Goal: Navigation & Orientation: Find specific page/section

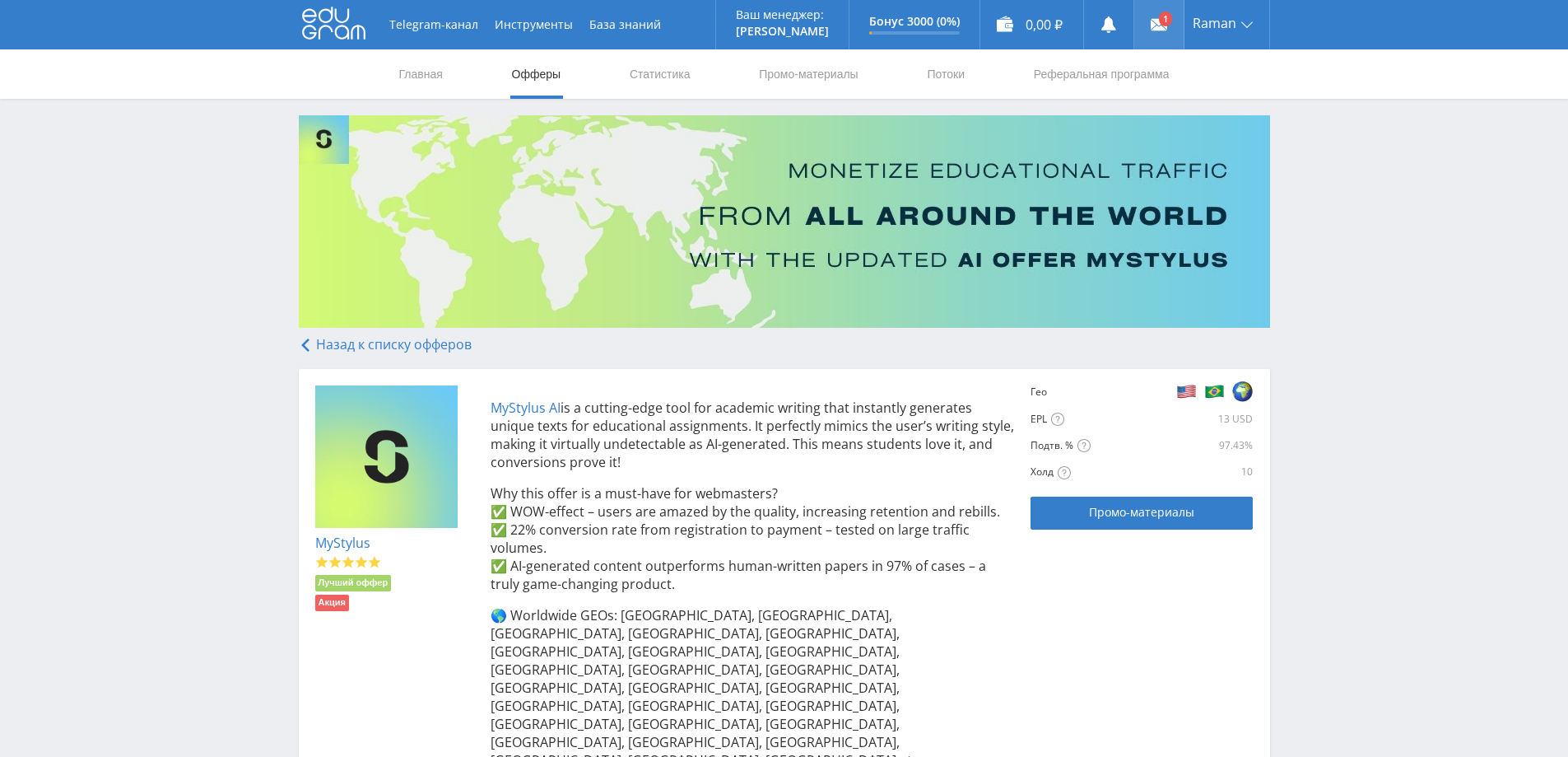
click at [1151, 29] on icon at bounding box center [1159, 25] width 17 height 17
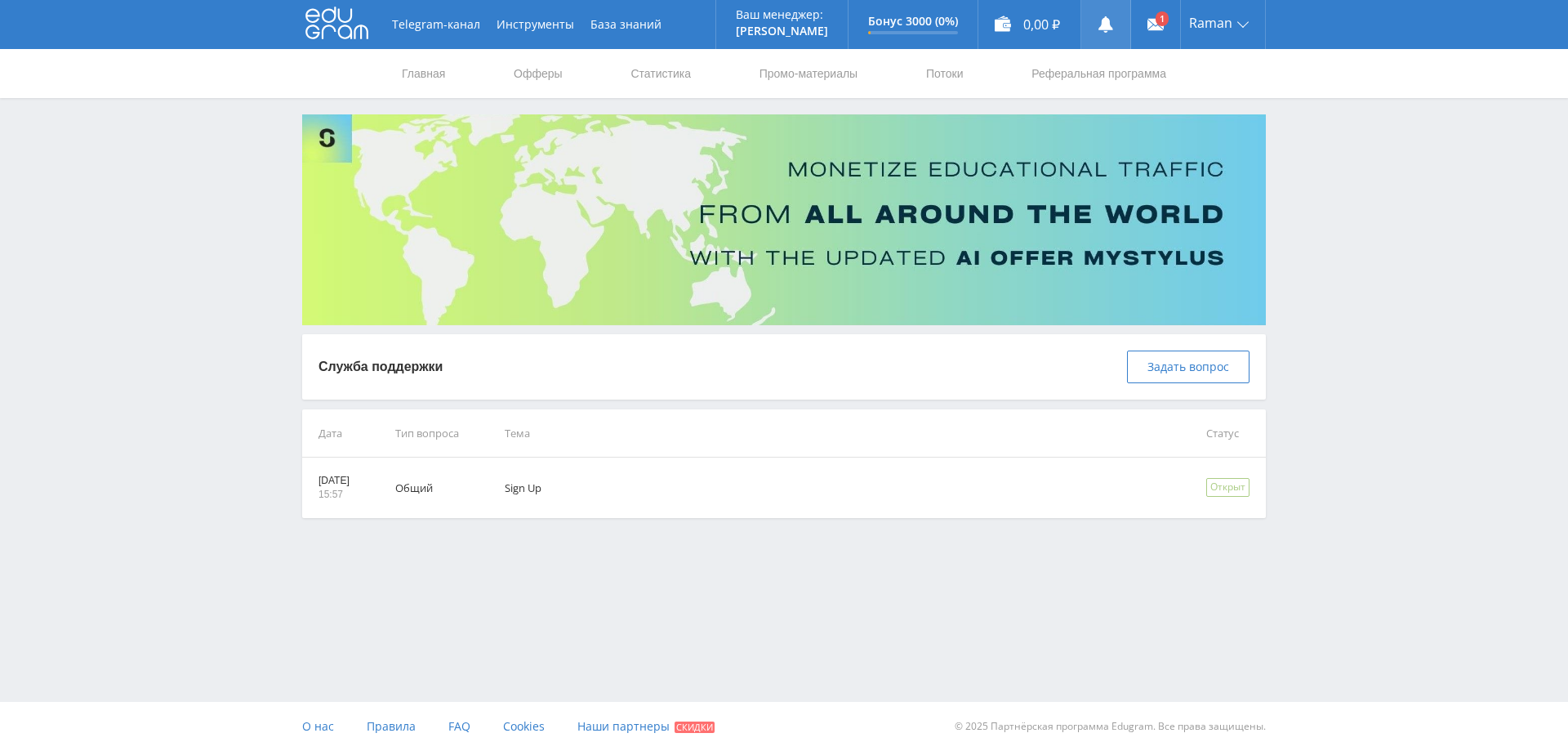
click at [1130, 3] on div "Ваш менеджер: Alex Alex Online @edugram_support Задать вопрос менеджеру Бонус 3…" at bounding box center [991, 25] width 551 height 49
click at [1119, 12] on link at bounding box center [1105, 25] width 49 height 49
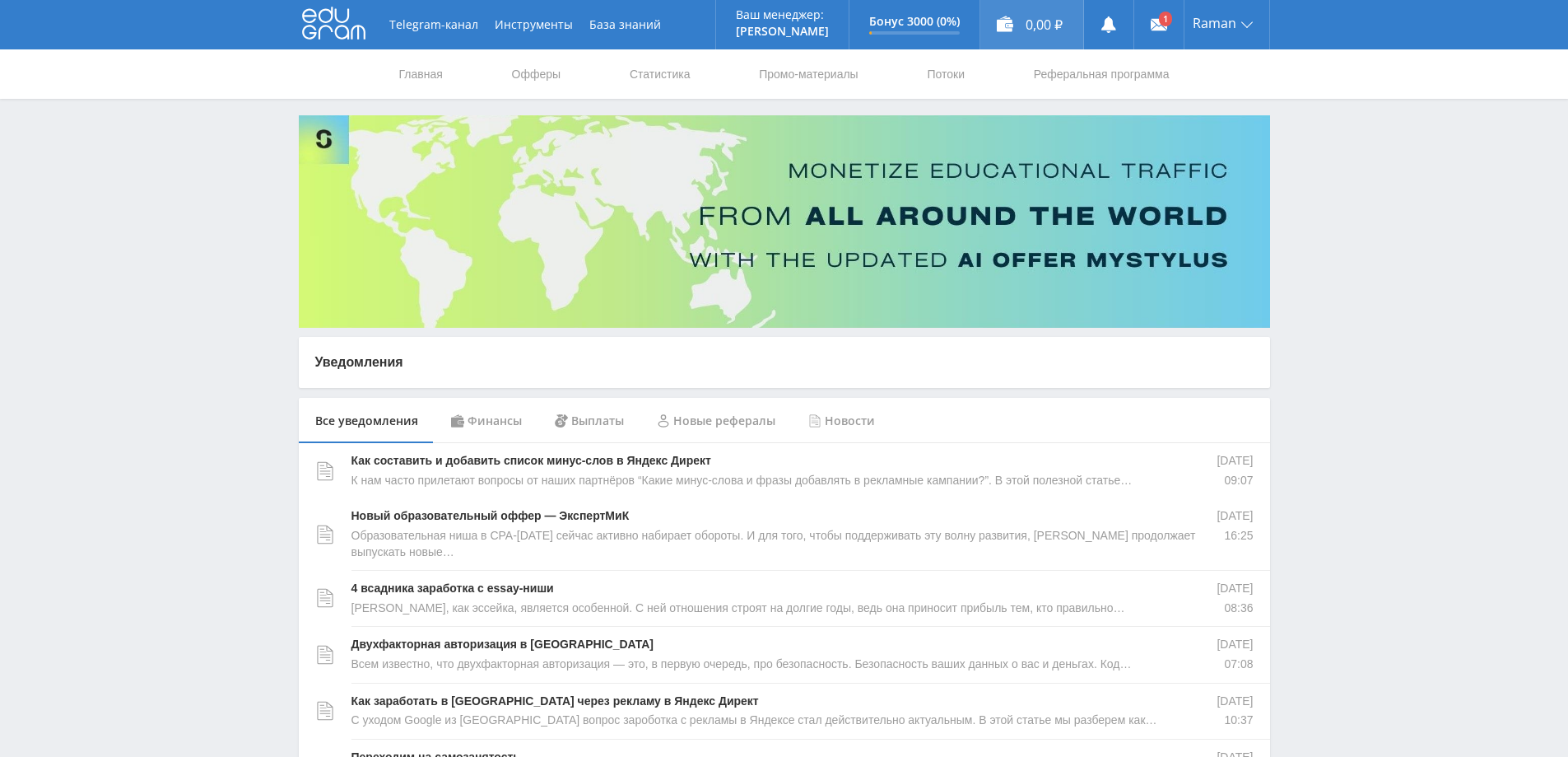
click at [1062, 22] on div "0,00 ₽" at bounding box center [1032, 25] width 103 height 49
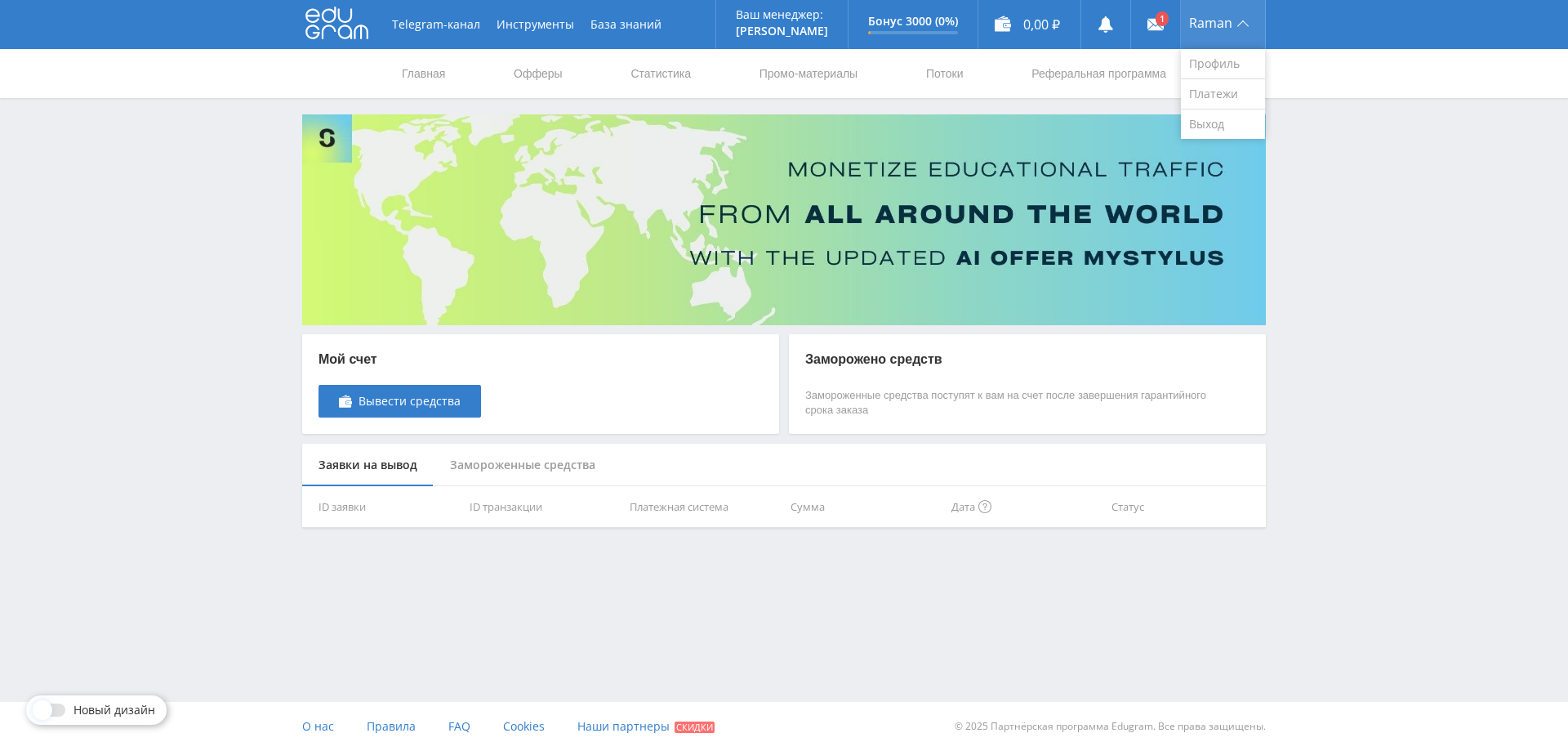
click at [1222, 17] on span "Raman" at bounding box center [1210, 23] width 43 height 13
click at [1217, 68] on link "Профиль" at bounding box center [1223, 64] width 84 height 30
